Goal: Information Seeking & Learning: Compare options

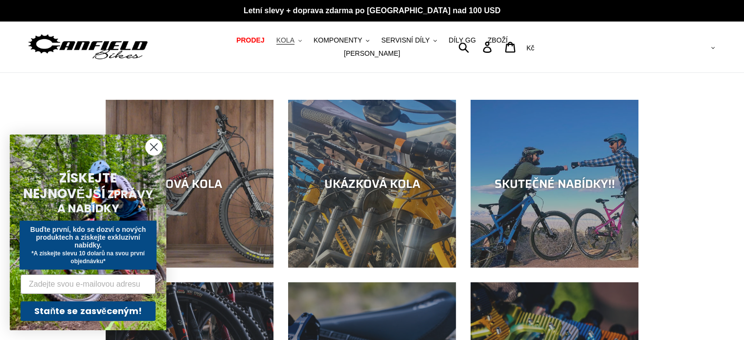
click at [271, 46] on button "KOLA .cls-1{fill:#231f20}" at bounding box center [288, 40] width 35 height 13
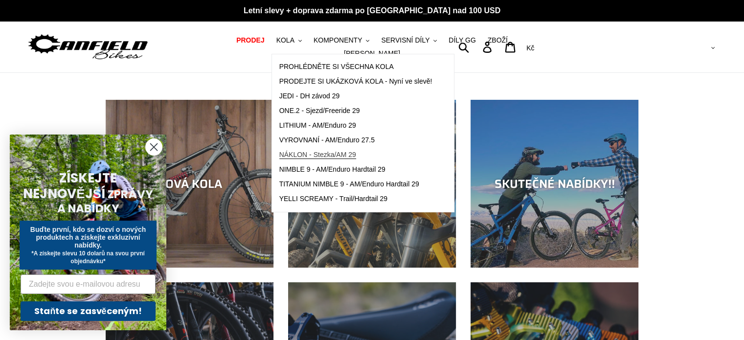
click at [309, 156] on font "NÁKLON - Stezka/AM 29" at bounding box center [317, 155] width 77 height 8
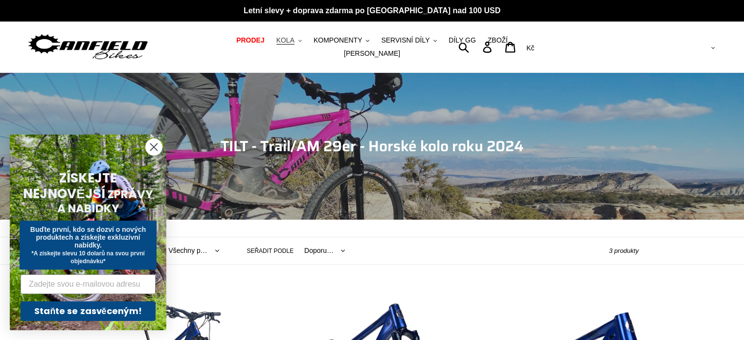
click at [276, 44] on font "KOLA" at bounding box center [285, 40] width 18 height 8
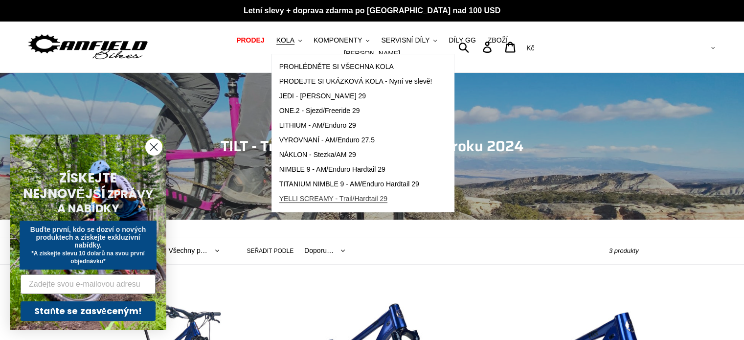
click at [304, 202] on font "YELLI SCREAMY - Trail/Hardtail 29" at bounding box center [333, 199] width 109 height 8
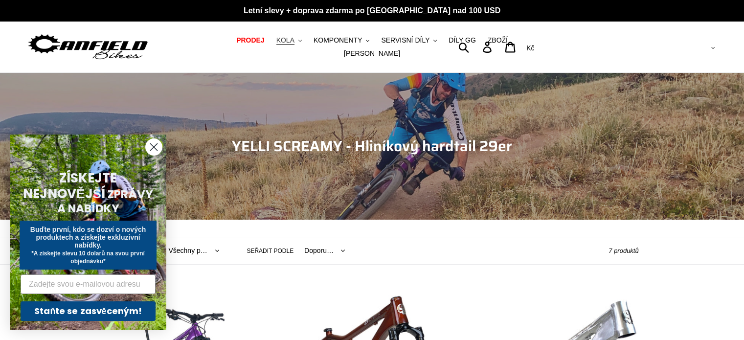
click at [276, 44] on font "KOLA" at bounding box center [285, 40] width 18 height 8
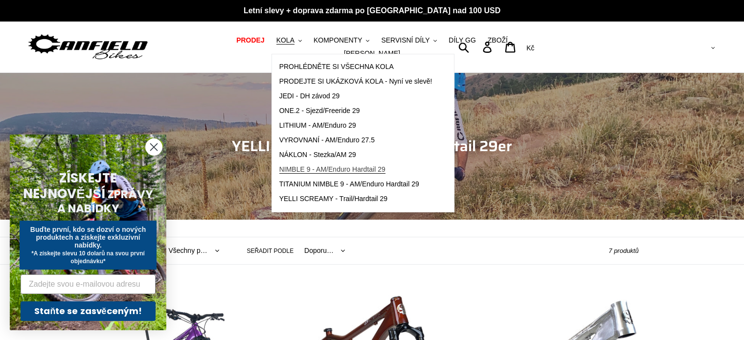
click at [299, 166] on link "NIMBLE 9 - AM/Enduro Hardtail 29" at bounding box center [356, 169] width 168 height 15
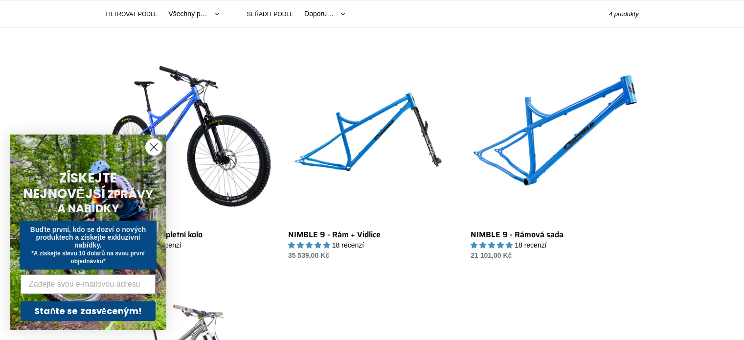
scroll to position [237, 0]
